Goal: Task Accomplishment & Management: Manage account settings

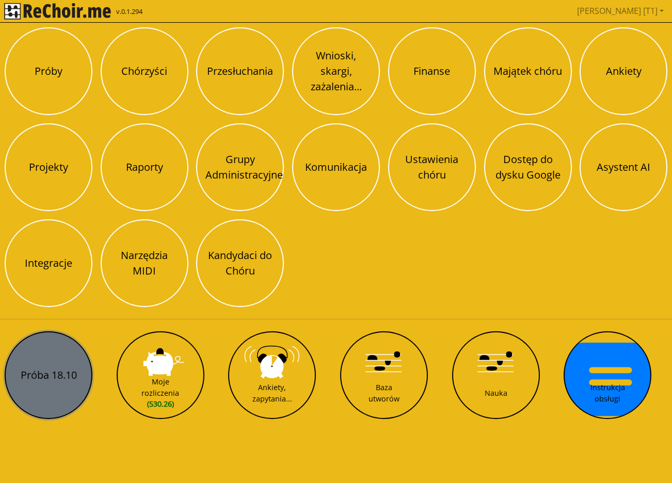
click at [51, 358] on button "Próba 18.10" at bounding box center [49, 375] width 88 height 88
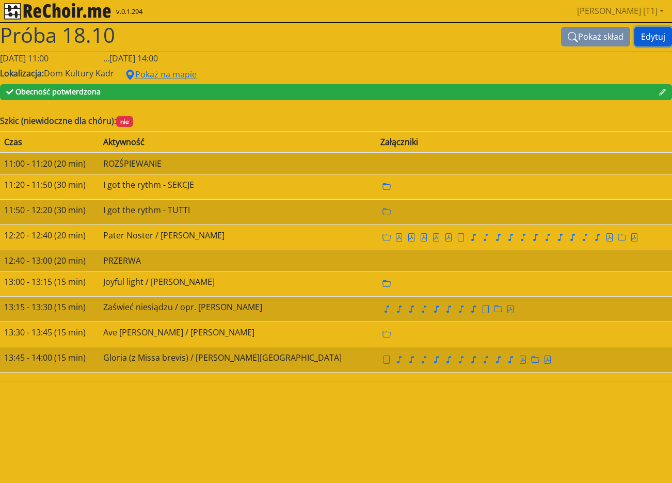
click at [654, 43] on button "Edytuj" at bounding box center [653, 37] width 38 height 20
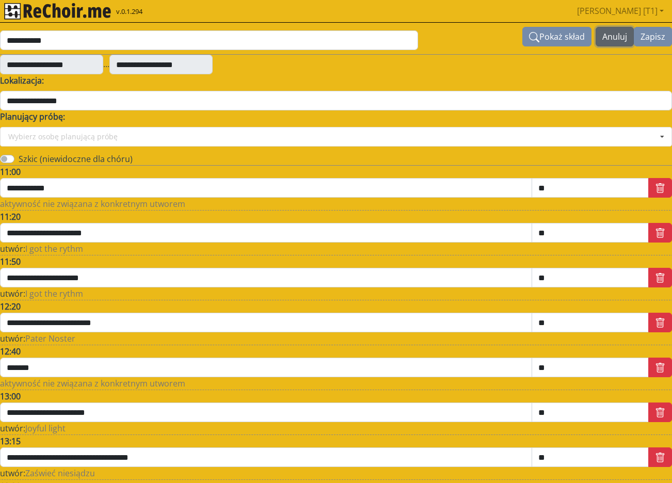
click at [612, 41] on button "Anuluj" at bounding box center [614, 37] width 38 height 20
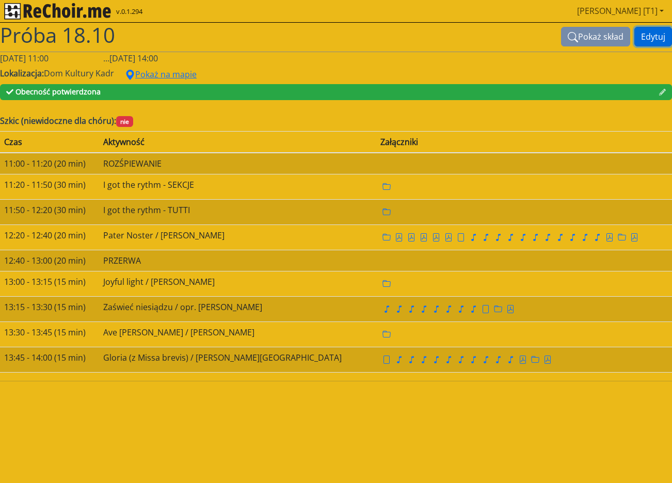
click at [656, 12] on link "[PERSON_NAME] [T1]" at bounding box center [620, 11] width 95 height 21
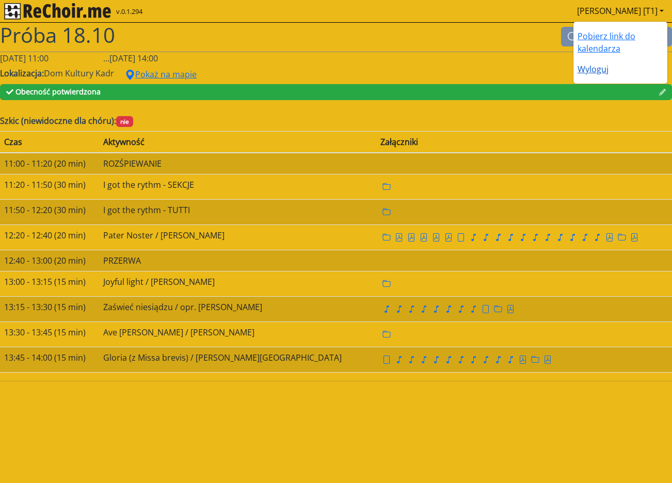
click at [604, 74] on link "Wyloguj" at bounding box center [592, 68] width 31 height 11
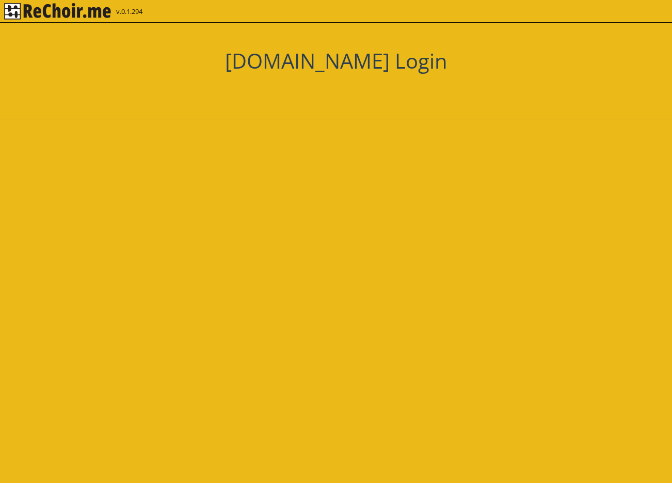
click at [305, 127] on div "[DOMAIN_NAME] Login" at bounding box center [336, 94] width 672 height 142
click at [304, 131] on div at bounding box center [336, 133] width 672 height 10
click at [304, 138] on div at bounding box center [336, 133] width 672 height 10
click at [304, 149] on div "[DOMAIN_NAME] Login" at bounding box center [336, 94] width 672 height 142
click at [302, 134] on div at bounding box center [336, 133] width 672 height 10
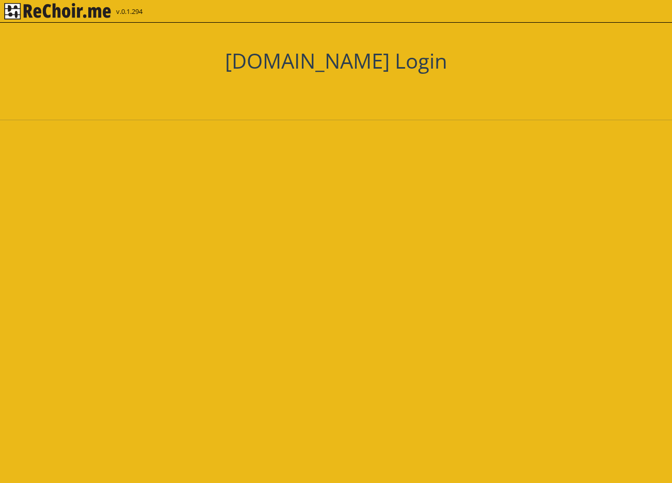
click at [303, 134] on div at bounding box center [336, 133] width 672 height 10
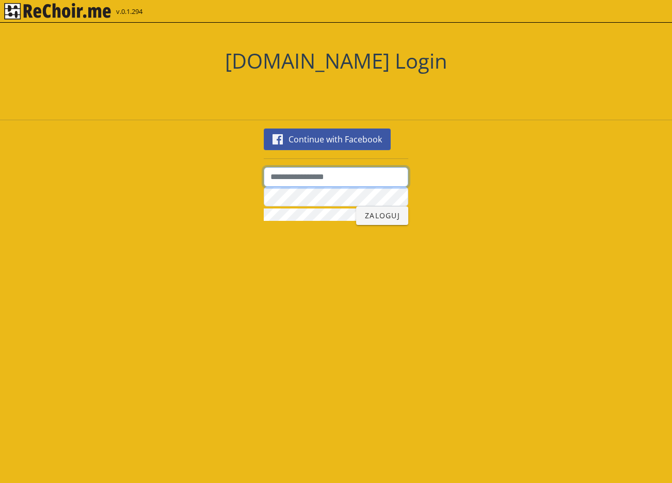
click at [323, 182] on input "text" at bounding box center [336, 177] width 144 height 20
click at [295, 181] on input "text" at bounding box center [336, 177] width 144 height 20
type input "*"
type input "**********"
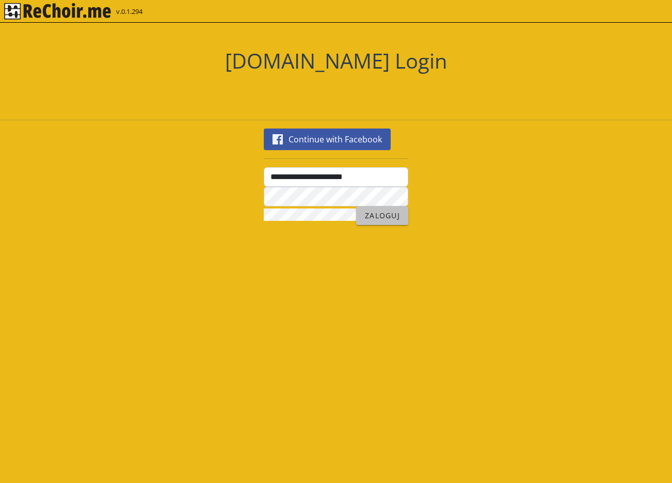
click at [391, 216] on span "Zaloguj" at bounding box center [382, 215] width 36 height 10
click at [366, 215] on span "Zaloguj" at bounding box center [382, 215] width 36 height 10
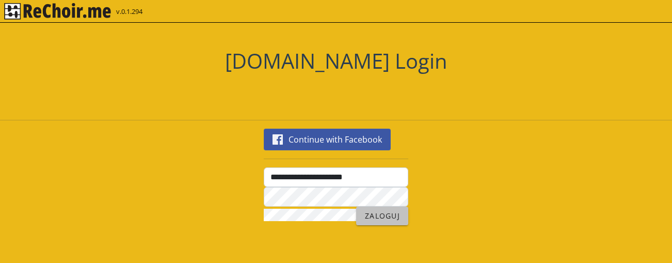
click at [385, 210] on button "Zaloguj" at bounding box center [382, 215] width 52 height 19
click at [373, 215] on span "Zaloguj" at bounding box center [382, 215] width 36 height 10
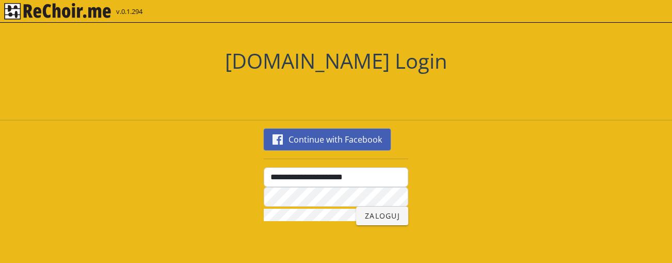
click at [322, 141] on span "Continue with Facebook" at bounding box center [334, 139] width 93 height 12
